Goal: Use online tool/utility: Use online tool/utility

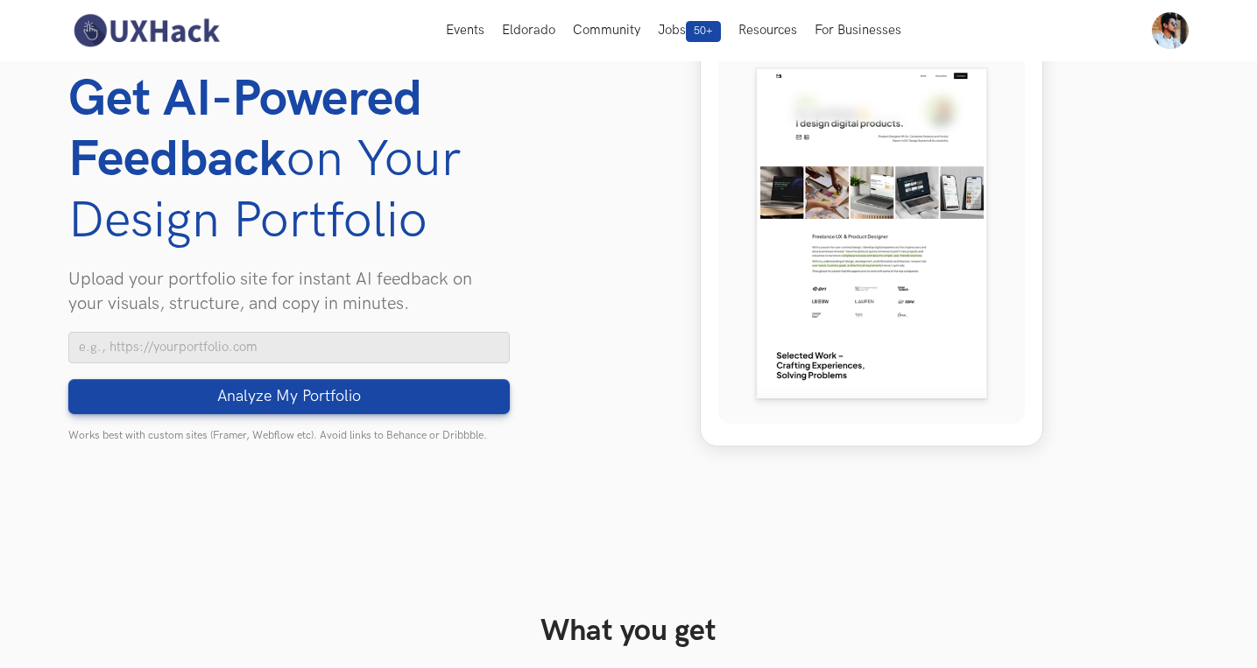
scroll to position [165, 0]
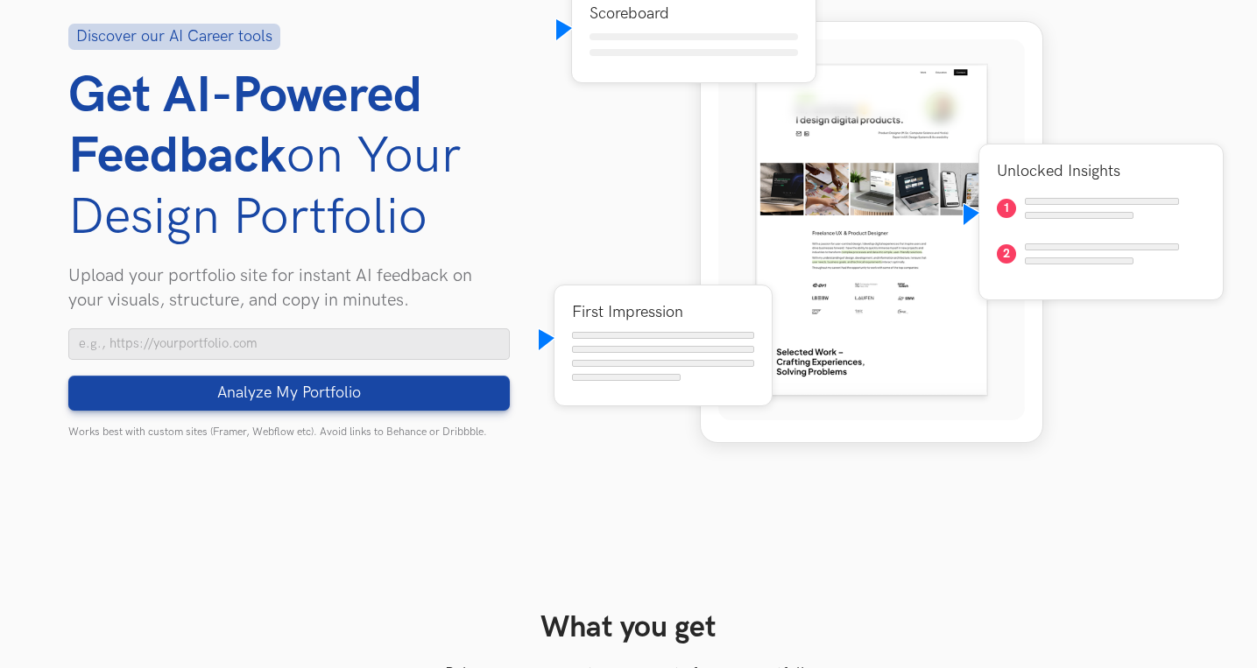
click at [569, 243] on div "Scoreboard First Impression Unlocked Insights 1 2" at bounding box center [872, 231] width 636 height 526
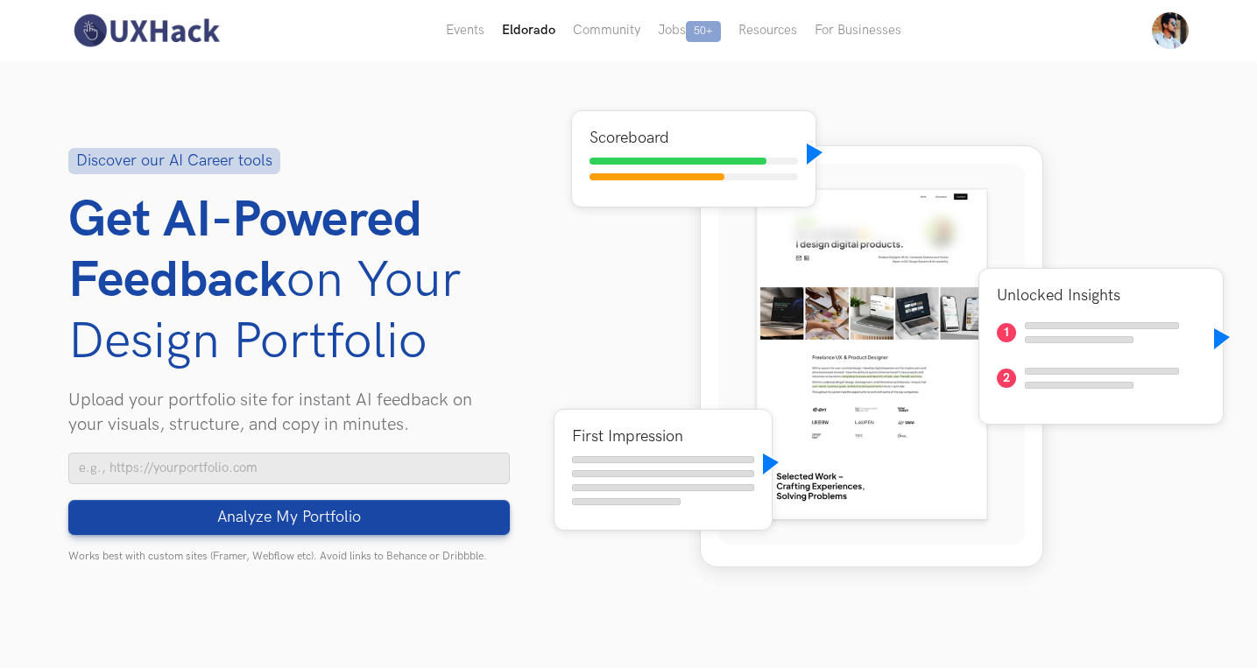
scroll to position [0, 0]
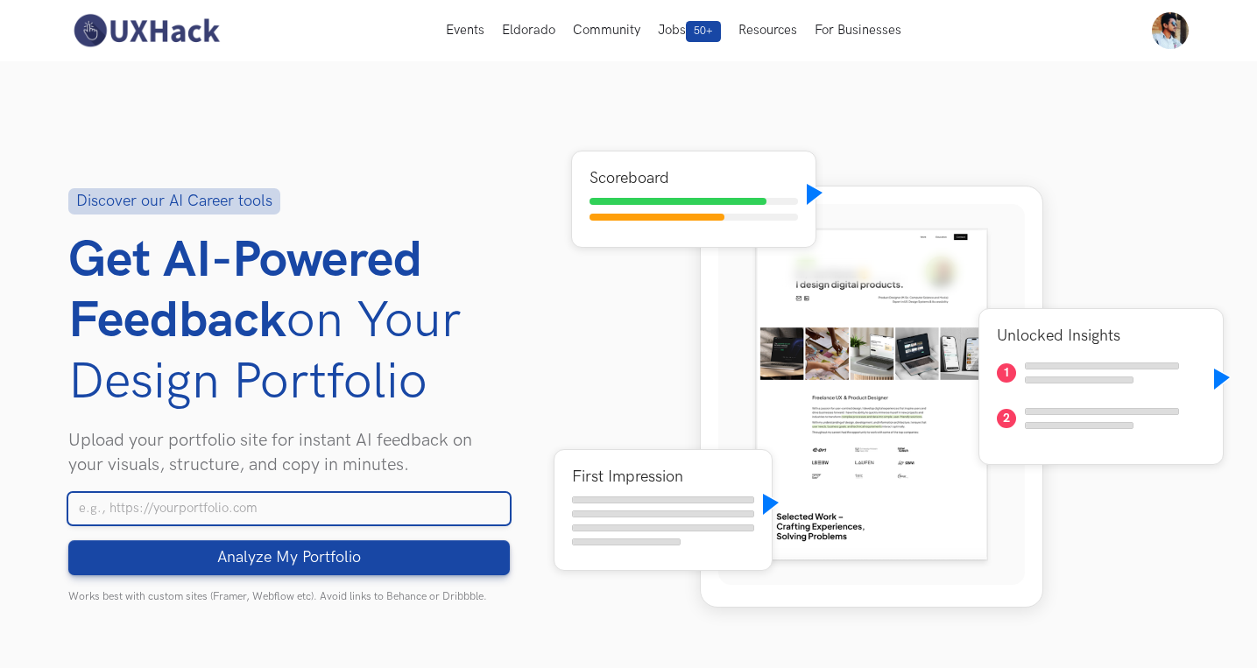
click at [353, 505] on input "Your Portfolio URL" at bounding box center [288, 509] width 441 height 32
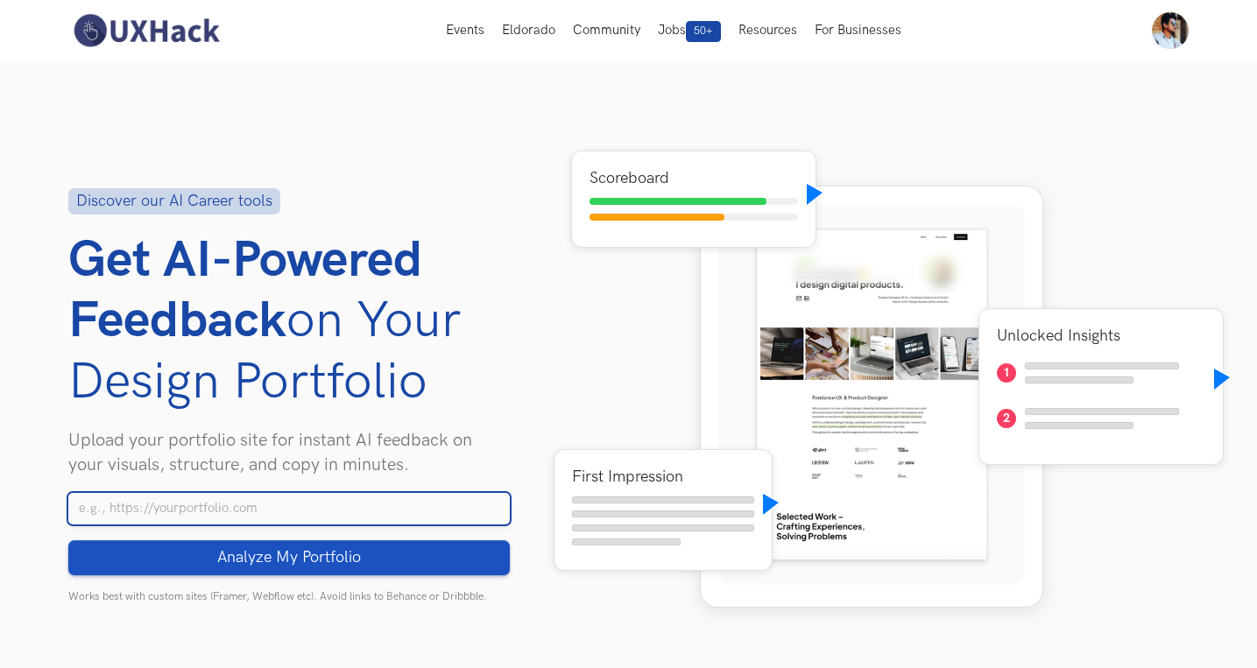
paste input "https://prabhakaransuraj12.wixstudio.com/portfolio"
type input "https://prabhakaransuraj12.wixstudio.com/portfolio"
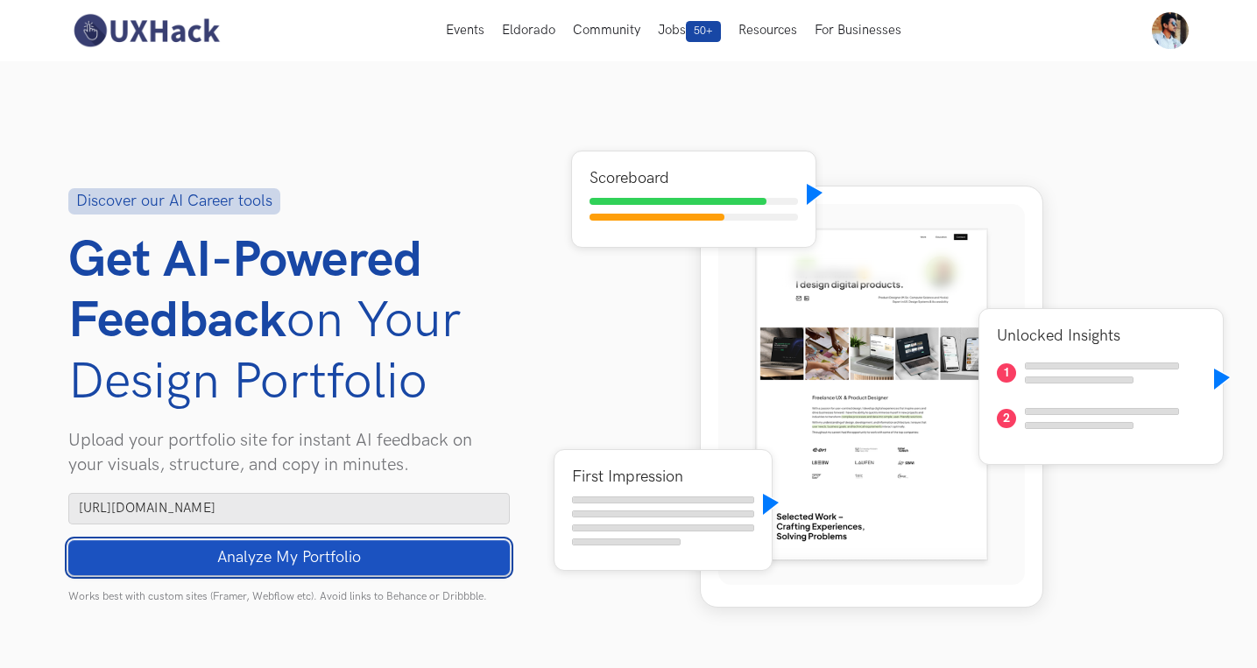
click at [400, 559] on button "Analyze My Portfolio Loading" at bounding box center [288, 557] width 441 height 35
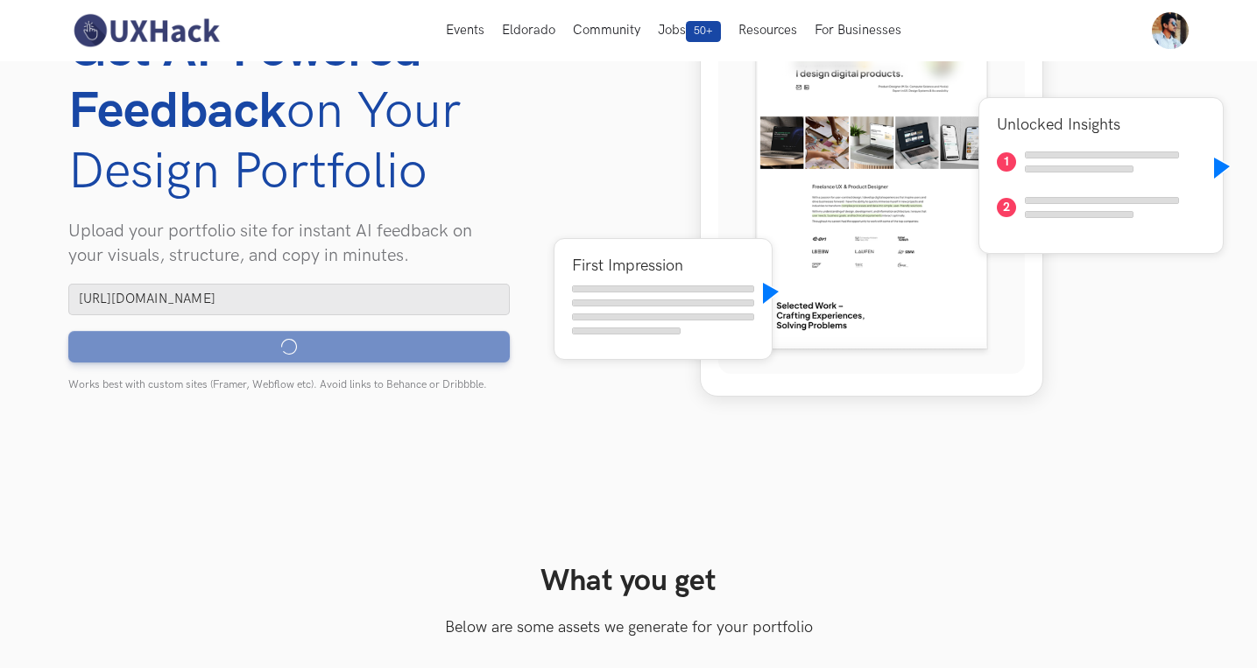
scroll to position [82, 0]
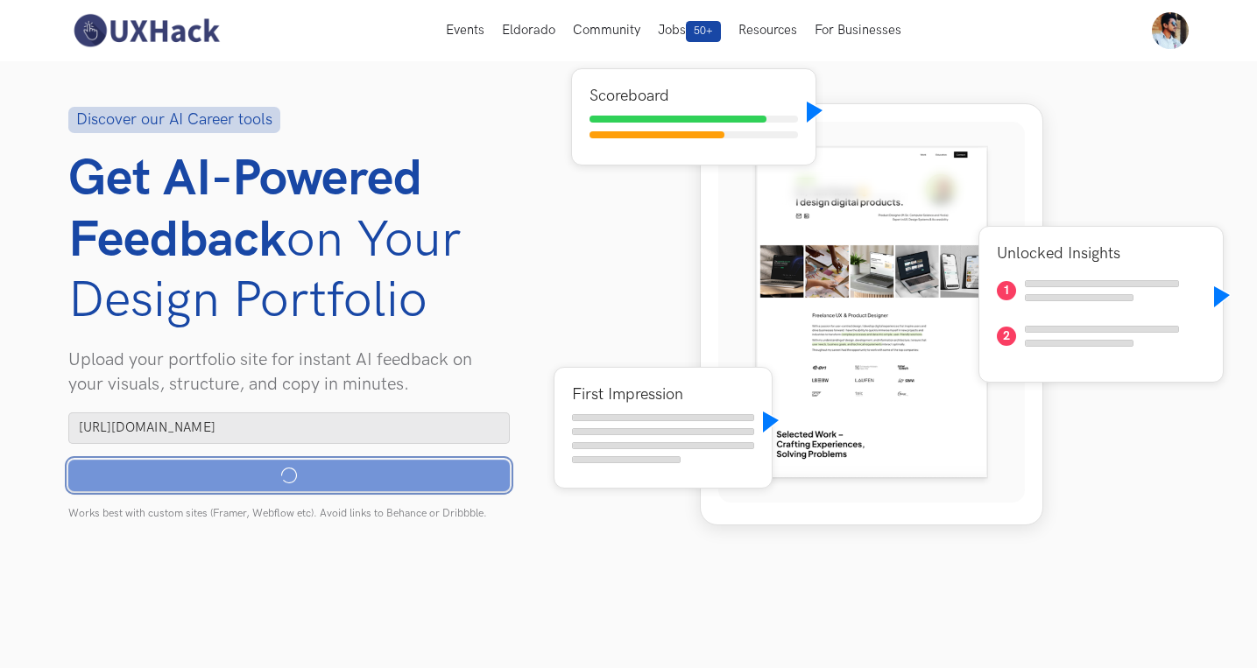
click at [401, 476] on button "Analyze My Portfolio Loading" at bounding box center [288, 476] width 441 height 32
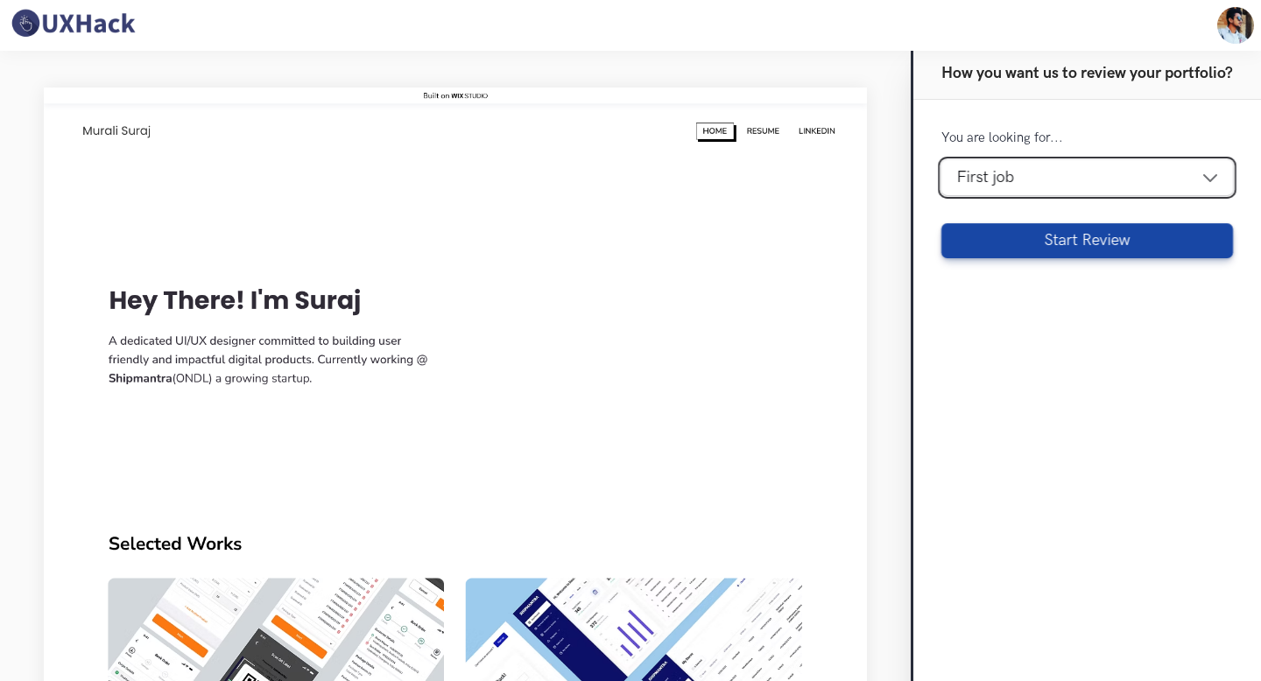
click at [1064, 173] on select "Design [DEMOGRAPHIC_DATA] First job Career transition To switch to higher or sa…" at bounding box center [1088, 177] width 292 height 35
select select "switch-design"
click at [942, 160] on select "Design [DEMOGRAPHIC_DATA] First job Career transition To switch to higher or sa…" at bounding box center [1088, 177] width 292 height 35
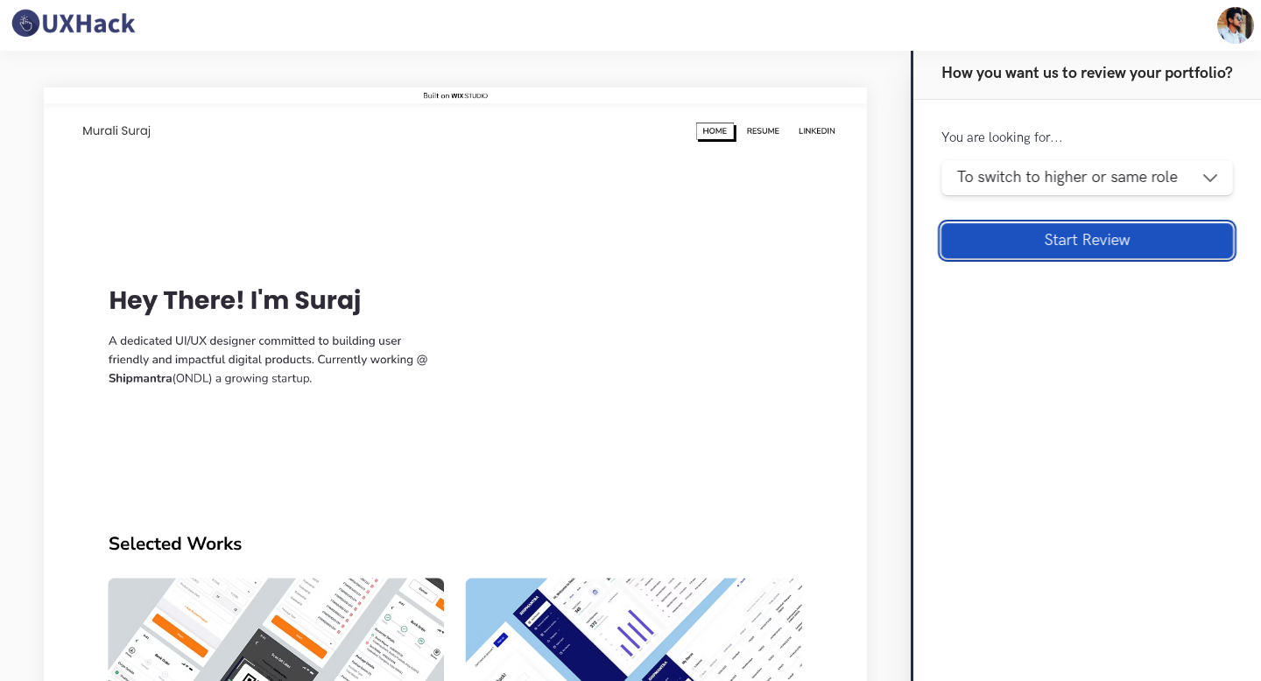
click at [1082, 244] on button "Start Review" at bounding box center [1088, 240] width 292 height 35
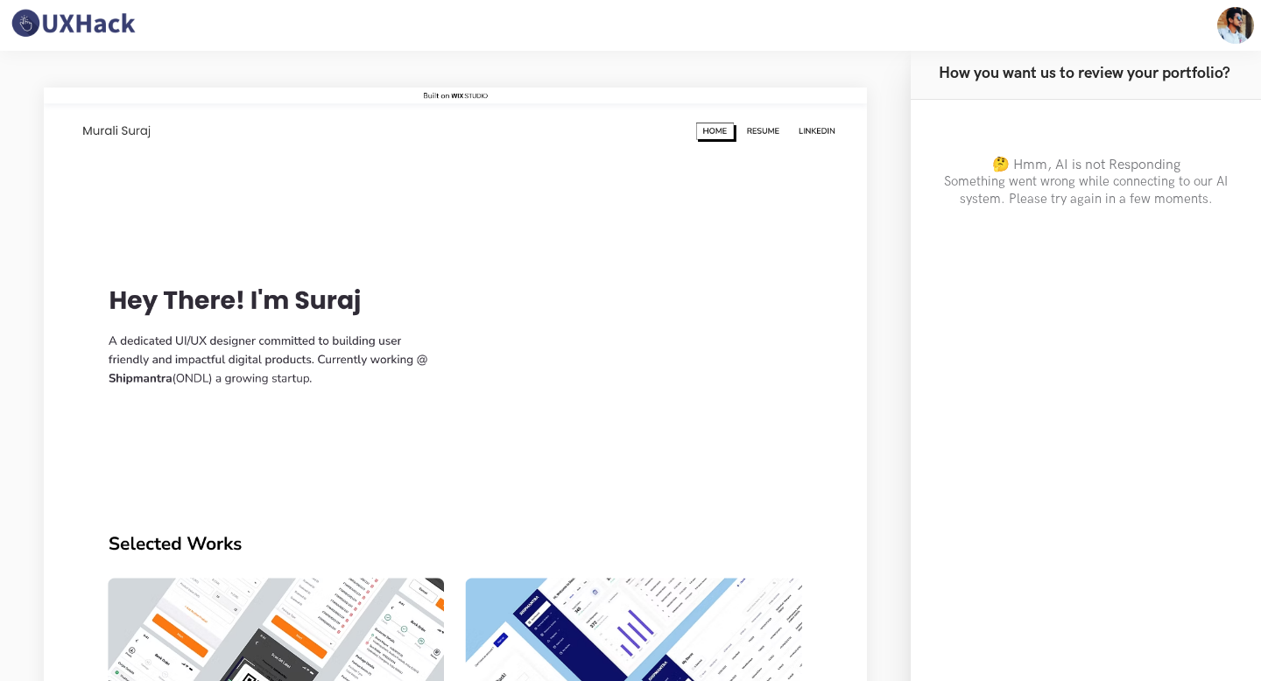
click at [1082, 244] on div "You are looking for... Design [DEMOGRAPHIC_DATA] First job Career transition To…" at bounding box center [1086, 415] width 350 height 630
click at [984, 64] on h4 "How you want us to review your portfolio?" at bounding box center [1085, 73] width 292 height 19
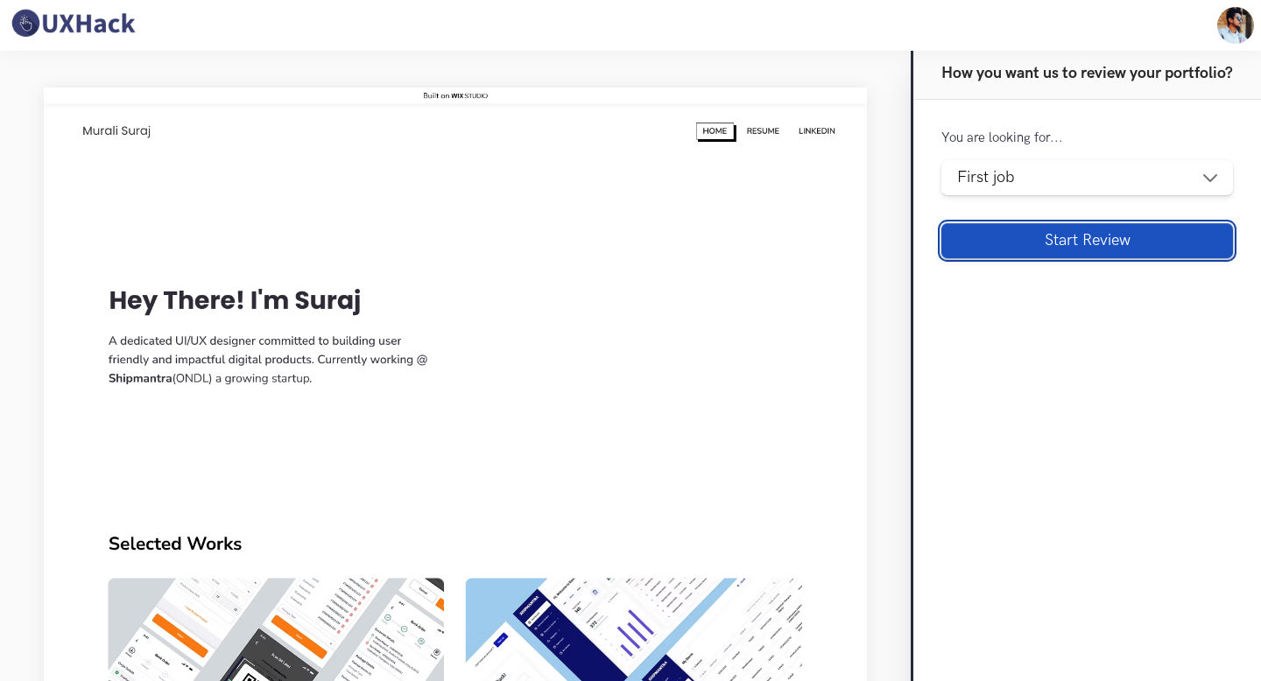
click at [1006, 229] on button "Start Review" at bounding box center [1088, 240] width 292 height 35
click at [1173, 248] on button "Start Review" at bounding box center [1088, 240] width 292 height 35
